Goal: Transaction & Acquisition: Purchase product/service

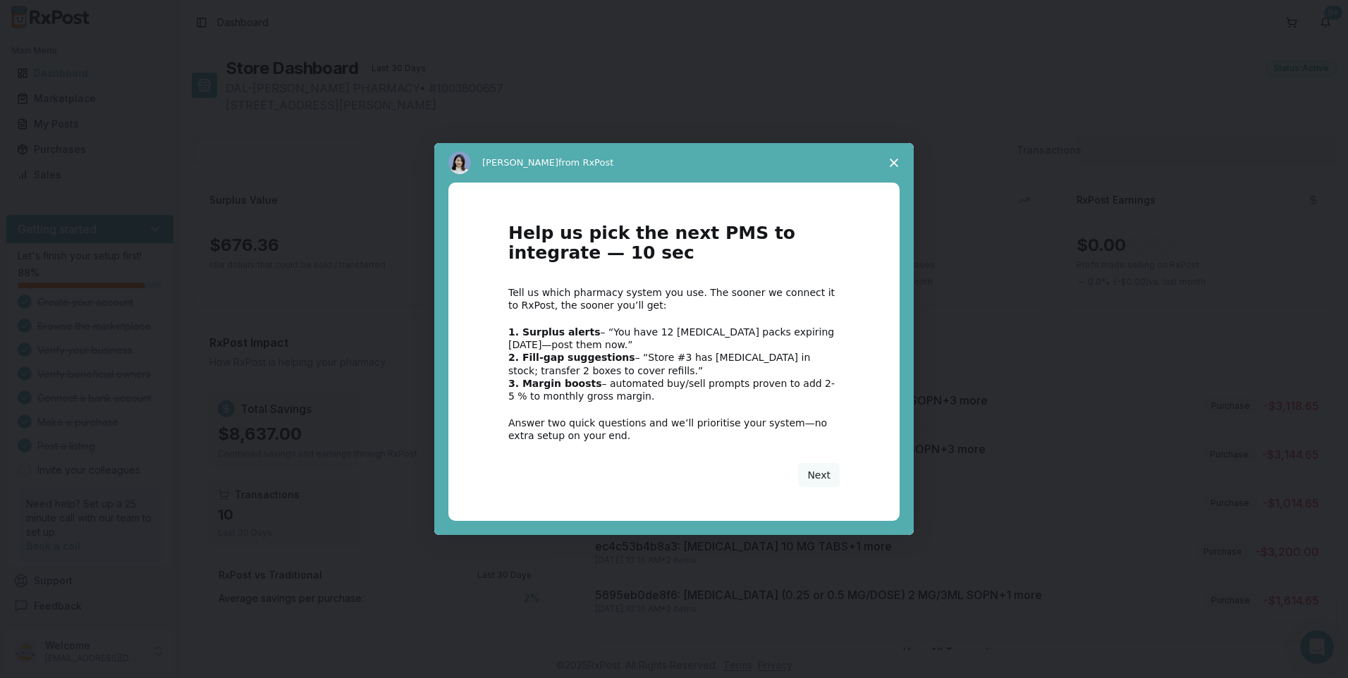
click at [900, 164] on span "Close survey" at bounding box center [893, 162] width 39 height 39
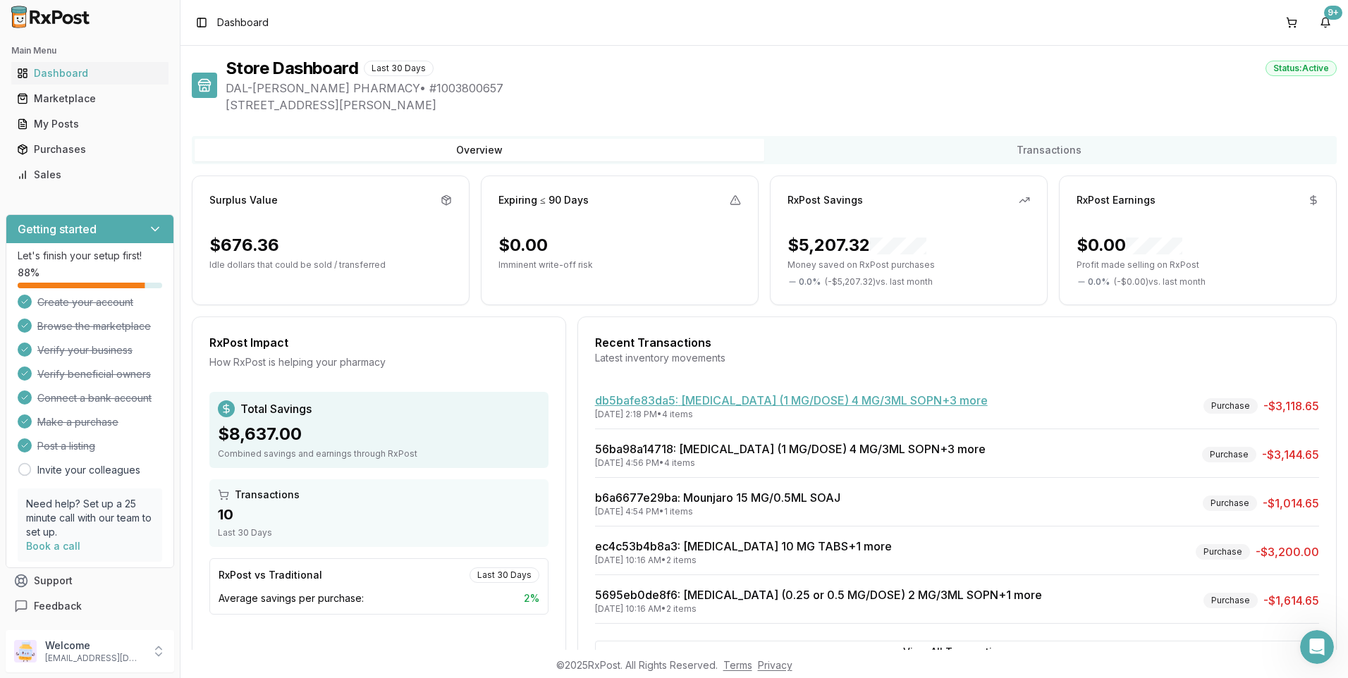
scroll to position [54, 0]
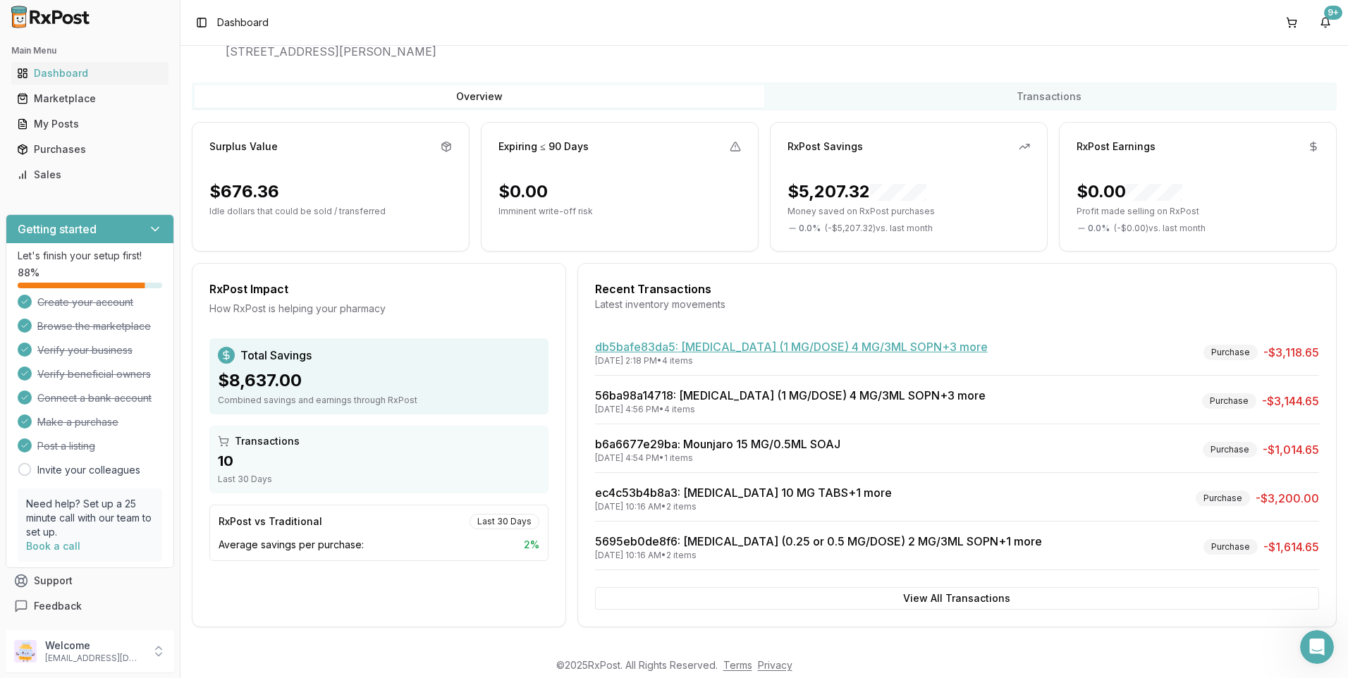
click at [719, 352] on link "db5bafe83da5 : Ozempic (1 MG/DOSE) 4 MG/3ML SOPN +3 more" at bounding box center [791, 347] width 393 height 14
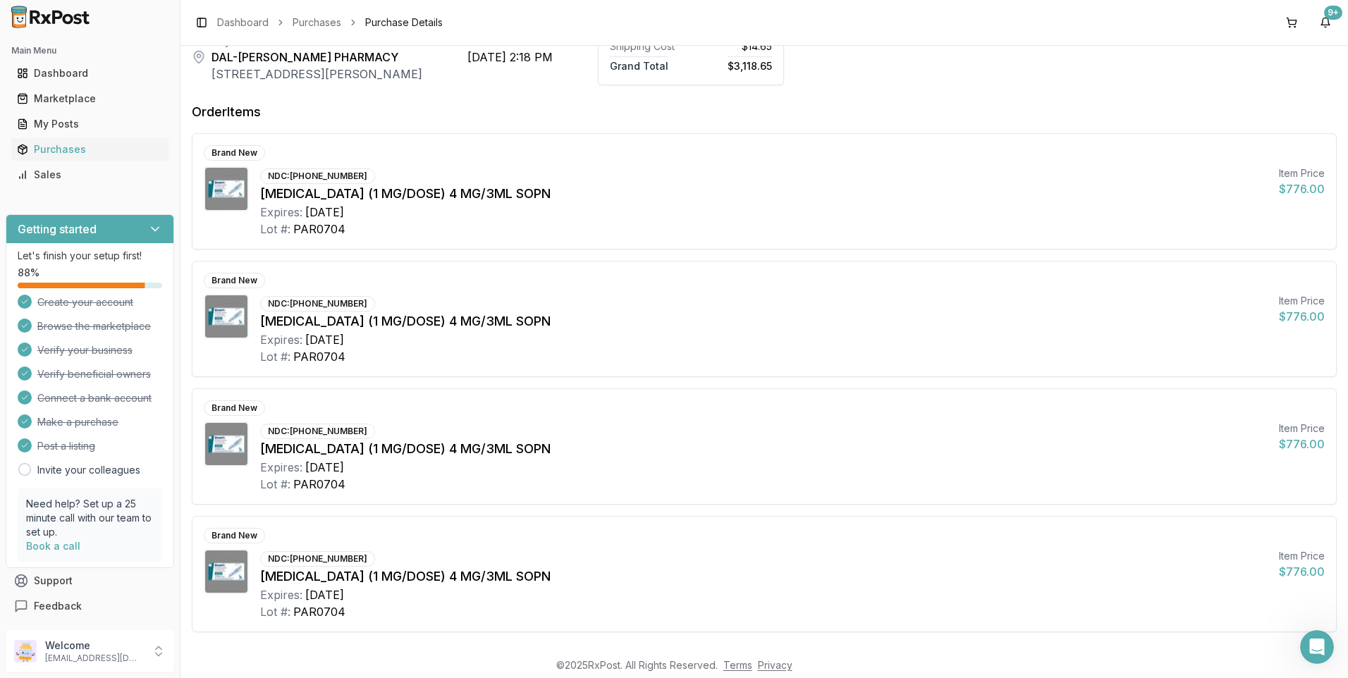
scroll to position [170, 0]
